Goal: Check status: Check status

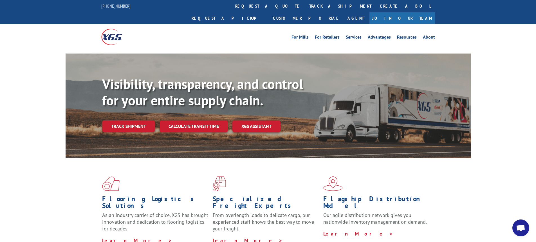
select select "bol"
click at [125, 120] on link "Track shipment" at bounding box center [128, 126] width 53 height 12
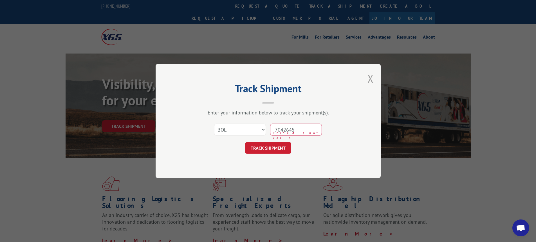
click at [369, 78] on button "Close modal" at bounding box center [371, 78] width 6 height 15
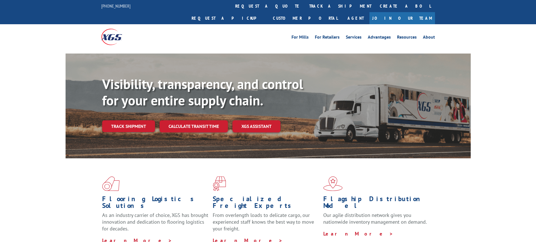
click at [155, 120] on div "Track shipment" at bounding box center [130, 126] width 57 height 12
click at [145, 120] on link "Track shipment" at bounding box center [128, 126] width 53 height 12
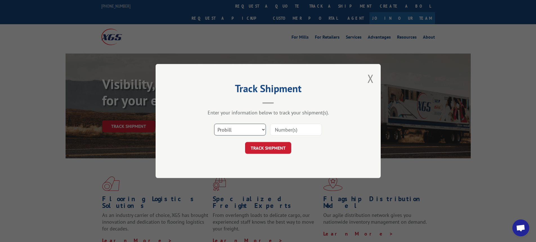
drag, startPoint x: 265, startPoint y: 130, endPoint x: 258, endPoint y: 135, distance: 8.5
click at [265, 130] on select "Select category... Probill BOL PO" at bounding box center [240, 130] width 52 height 12
select select "bol"
click at [214, 124] on select "Select category... Probill BOL PO" at bounding box center [240, 130] width 52 height 12
click at [286, 129] on input at bounding box center [296, 130] width 52 height 12
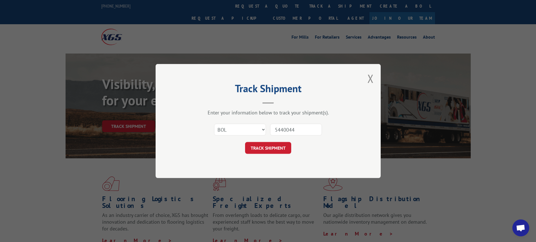
type input "54400443"
click button "TRACK SHIPMENT" at bounding box center [268, 148] width 46 height 12
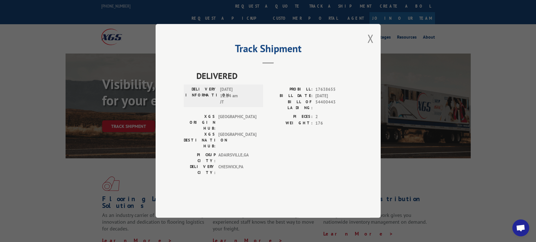
click at [381, 53] on div "Track Shipment DELIVERED DELIVERY INFORMATION: 10/03/2025 11:24 am JT PROBILL: …" at bounding box center [268, 121] width 225 height 194
click at [370, 46] on button "Close modal" at bounding box center [371, 38] width 6 height 15
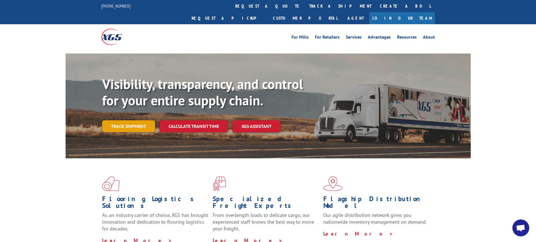
click at [126, 120] on link "Track shipment" at bounding box center [128, 126] width 53 height 12
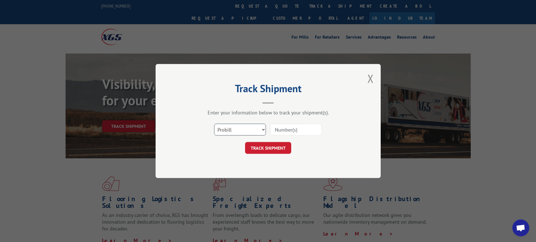
click at [265, 129] on select "Select category... Probill BOL PO" at bounding box center [240, 130] width 52 height 12
click at [214, 124] on select "Select category... Probill BOL PO" at bounding box center [240, 130] width 52 height 12
click at [263, 130] on select "Select category... Probill BOL PO" at bounding box center [240, 130] width 52 height 12
select select "bol"
click at [214, 124] on select "Select category... Probill BOL PO" at bounding box center [240, 130] width 52 height 12
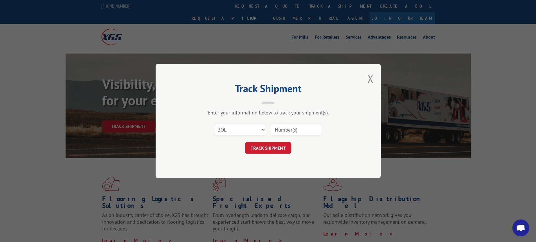
click at [278, 130] on input at bounding box center [296, 130] width 52 height 12
type input "7046035"
click button "TRACK SHIPMENT" at bounding box center [268, 148] width 46 height 12
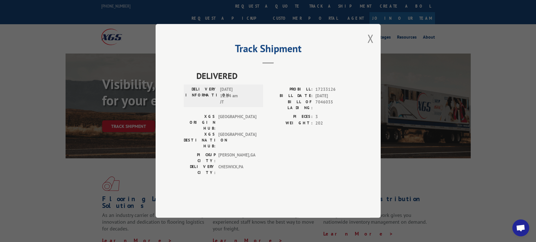
click at [372, 46] on button "Close modal" at bounding box center [371, 38] width 6 height 15
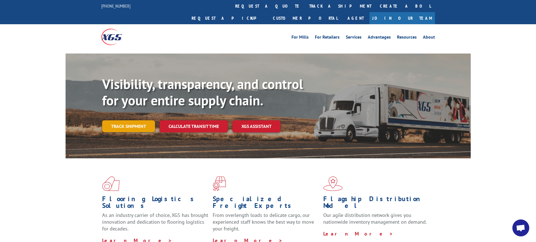
click at [133, 120] on link "Track shipment" at bounding box center [128, 126] width 53 height 12
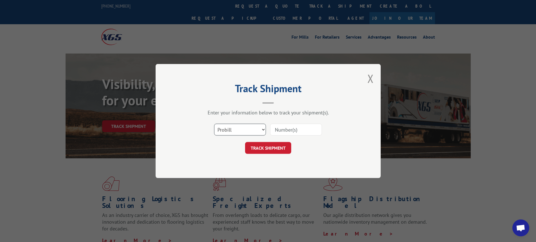
click at [262, 132] on select "Select category... Probill BOL PO" at bounding box center [240, 130] width 52 height 12
select select "bol"
click at [214, 124] on select "Select category... Probill BOL PO" at bounding box center [240, 130] width 52 height 12
click at [286, 129] on input at bounding box center [296, 130] width 52 height 12
type input "7042645"
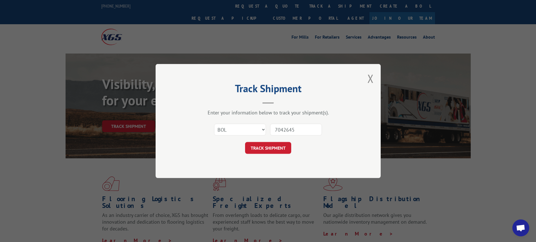
click button "TRACK SHIPMENT" at bounding box center [268, 148] width 46 height 12
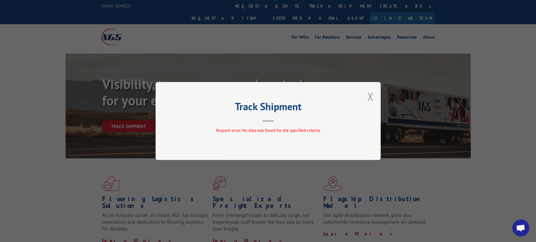
click at [369, 96] on button "Close modal" at bounding box center [371, 96] width 6 height 15
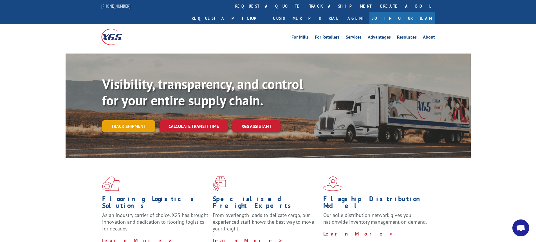
click at [142, 120] on link "Track shipment" at bounding box center [128, 126] width 53 height 12
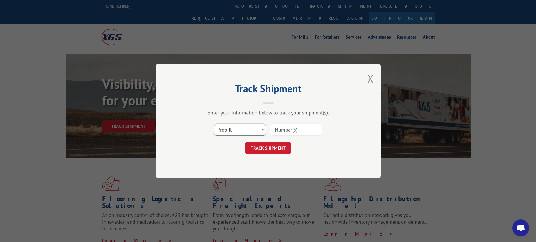
click at [264, 129] on select "Select category... Probill BOL PO" at bounding box center [240, 130] width 52 height 12
select select "bol"
click at [214, 124] on select "Select category... Probill BOL PO" at bounding box center [240, 130] width 52 height 12
click at [282, 131] on input at bounding box center [296, 130] width 52 height 12
type input "7060219"
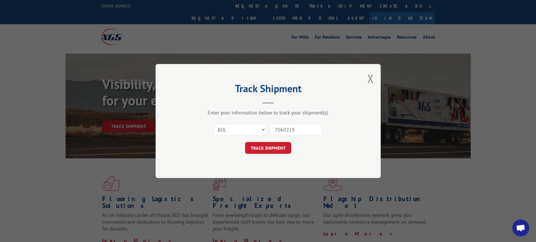
click button "TRACK SHIPMENT" at bounding box center [268, 148] width 46 height 12
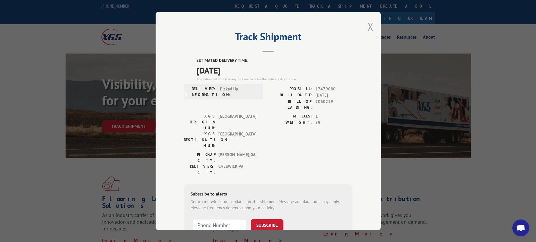
click at [370, 27] on button "Close modal" at bounding box center [371, 26] width 6 height 15
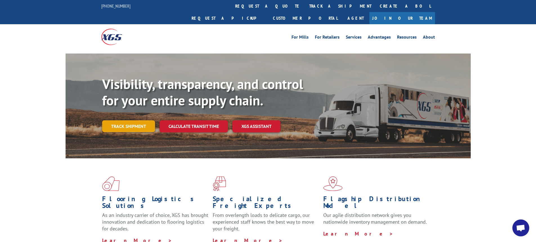
click at [134, 120] on link "Track shipment" at bounding box center [128, 126] width 53 height 12
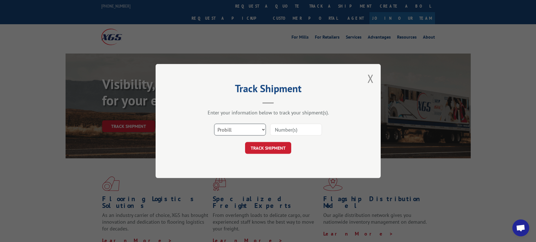
click at [263, 130] on select "Select category... Probill BOL PO" at bounding box center [240, 130] width 52 height 12
select select "bol"
click at [214, 124] on select "Select category... Probill BOL PO" at bounding box center [240, 130] width 52 height 12
click at [273, 132] on input at bounding box center [296, 130] width 52 height 12
type input "544400443"
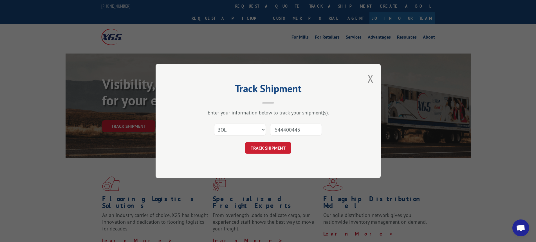
click button "TRACK SHIPMENT" at bounding box center [268, 148] width 46 height 12
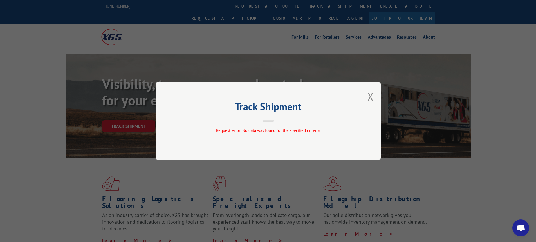
click at [372, 94] on button "Close modal" at bounding box center [371, 96] width 6 height 15
